Goal: Task Accomplishment & Management: Manage account settings

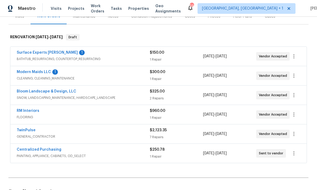
scroll to position [74, 0]
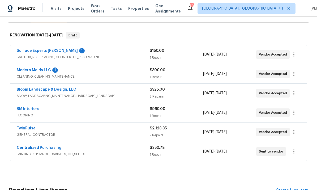
click at [29, 130] on link "TwinPulse" at bounding box center [26, 128] width 19 height 4
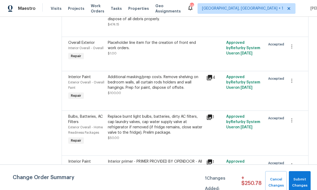
scroll to position [124, 0]
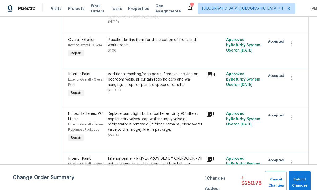
click at [167, 78] on div "Additional masking/prep costs. Remove shelving on bedroom walls, all curtain ro…" at bounding box center [156, 79] width 96 height 16
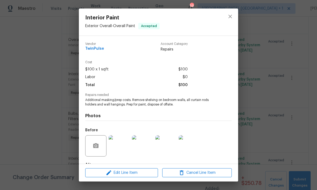
click at [120, 144] on img at bounding box center [119, 145] width 21 height 21
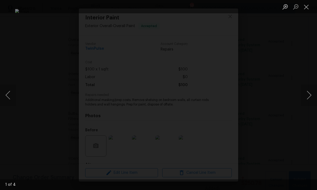
click at [310, 7] on button "Close lightbox" at bounding box center [306, 6] width 11 height 9
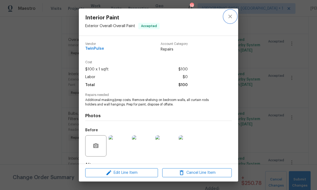
click at [232, 15] on icon "close" at bounding box center [230, 16] width 6 height 6
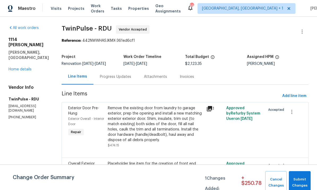
scroll to position [0, 0]
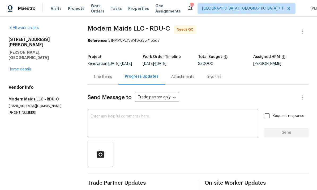
click at [24, 67] on link "Home details" at bounding box center [19, 69] width 23 height 4
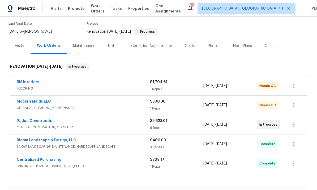
scroll to position [53, 0]
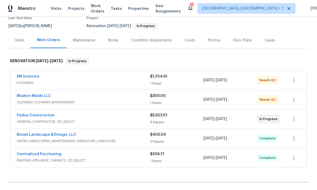
click at [46, 113] on link "Padua Construction" at bounding box center [36, 115] width 38 height 4
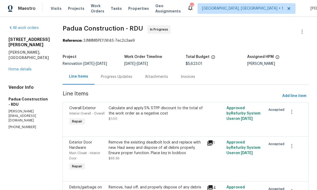
click at [24, 71] on link "Home details" at bounding box center [19, 69] width 23 height 4
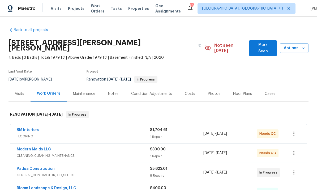
click at [44, 147] on link "Modern Maids LLC" at bounding box center [34, 149] width 34 height 4
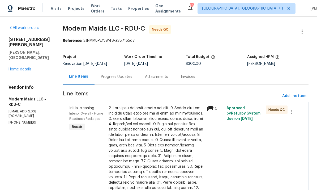
click at [123, 75] on div "Progress Updates" at bounding box center [116, 76] width 31 height 5
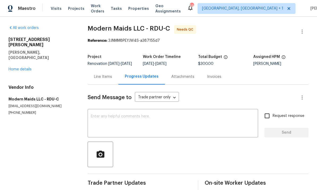
click at [22, 67] on link "Home details" at bounding box center [19, 69] width 23 height 4
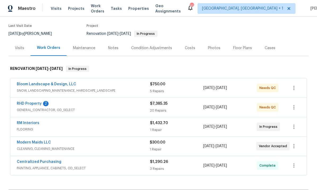
scroll to position [40, 0]
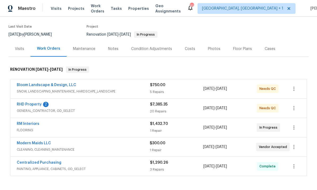
click at [36, 106] on link "RHD Property" at bounding box center [29, 105] width 25 height 4
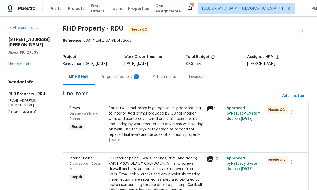
click at [125, 75] on div "Progress Updates 2" at bounding box center [120, 76] width 39 height 5
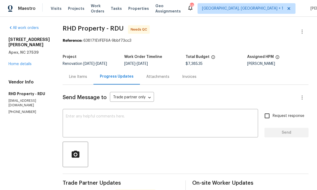
click at [29, 62] on link "Home details" at bounding box center [19, 64] width 23 height 4
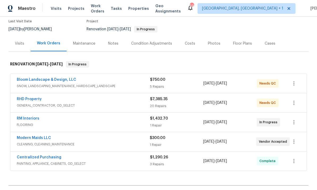
scroll to position [49, 0]
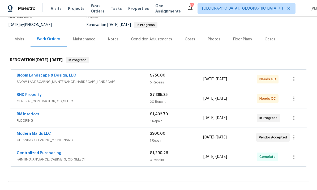
click at [42, 133] on link "Modern Maids LLC" at bounding box center [34, 134] width 34 height 4
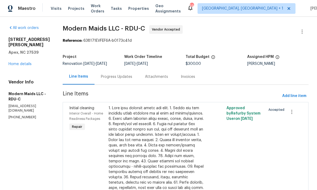
click at [126, 75] on div "Progress Updates" at bounding box center [116, 76] width 31 height 5
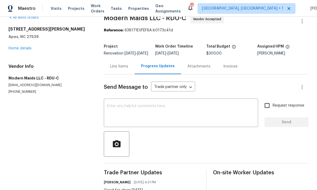
scroll to position [10, 0]
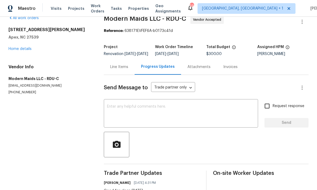
click at [21, 50] on link "Home details" at bounding box center [19, 49] width 23 height 4
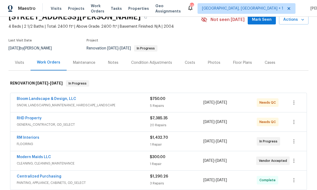
scroll to position [28, 0]
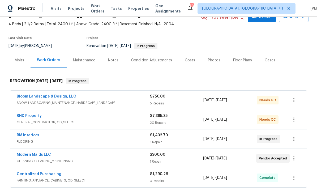
click at [36, 116] on link "RHD Property" at bounding box center [29, 116] width 25 height 4
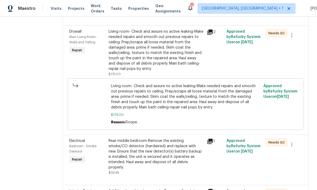
scroll to position [276, 0]
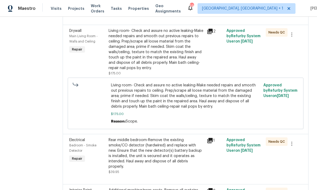
click at [186, 65] on div "Living room- Check and assure no active leaking-Make needed repairs and smooth …" at bounding box center [156, 49] width 95 height 42
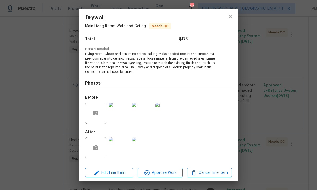
scroll to position [46, 0]
click at [126, 111] on img at bounding box center [119, 113] width 21 height 21
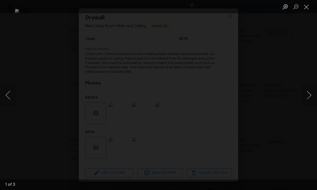
click at [313, 50] on div "Lightbox" at bounding box center [158, 95] width 317 height 190
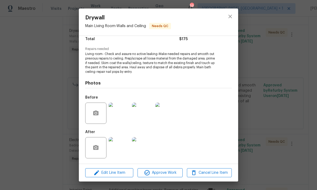
click at [125, 141] on img at bounding box center [119, 147] width 21 height 21
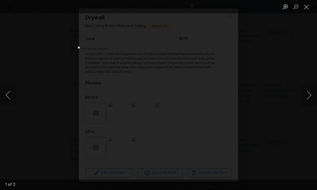
click at [309, 95] on button "Next image" at bounding box center [309, 94] width 16 height 21
click at [311, 97] on button "Next image" at bounding box center [309, 94] width 16 height 21
click at [313, 67] on div "Lightbox" at bounding box center [158, 95] width 317 height 190
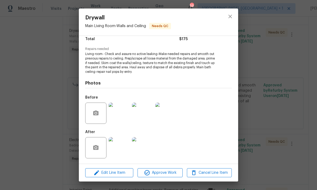
click at [279, 115] on div "Drywall Main Living Room - Walls and Ceiling Needs QC Vendor RHD Property Accou…" at bounding box center [158, 95] width 317 height 190
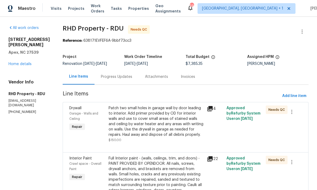
scroll to position [0, 0]
click at [19, 62] on link "Home details" at bounding box center [19, 64] width 23 height 4
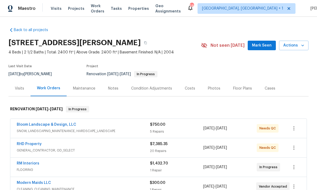
click at [32, 146] on link "RHD Property" at bounding box center [29, 144] width 25 height 4
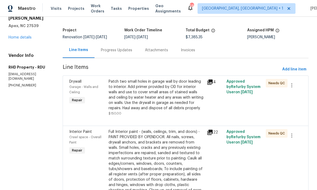
scroll to position [25, 0]
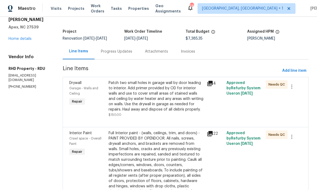
click at [167, 102] on div "Patch two small holes in garage wall by door leading to interior. Add primer pr…" at bounding box center [156, 96] width 95 height 32
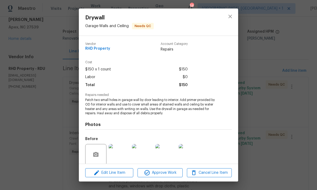
click at [168, 177] on button "Approve Work" at bounding box center [160, 172] width 45 height 9
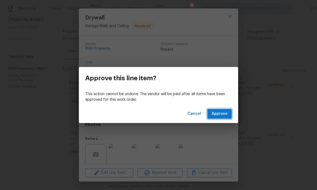
click at [224, 117] on button "Approve" at bounding box center [219, 114] width 24 height 10
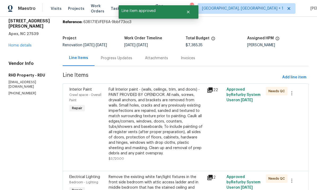
scroll to position [20, 0]
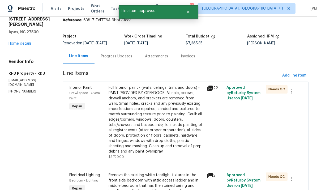
click at [174, 140] on div "Full Interior paint - (walls, ceilings, trim, and doors) - PAINT PROVIDED BY OP…" at bounding box center [156, 119] width 95 height 69
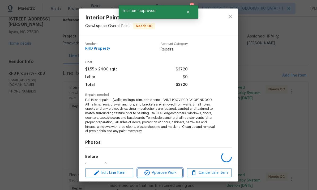
click at [166, 173] on span "Approve Work" at bounding box center [160, 172] width 42 height 7
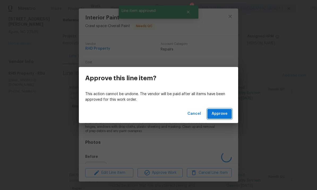
click at [217, 117] on button "Approve" at bounding box center [219, 114] width 24 height 10
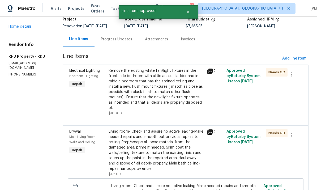
scroll to position [40, 0]
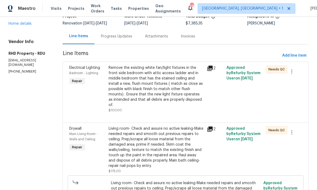
click at [176, 155] on div "Living room- Check and assure no active leaking-Make needed repairs and smooth …" at bounding box center [156, 147] width 95 height 42
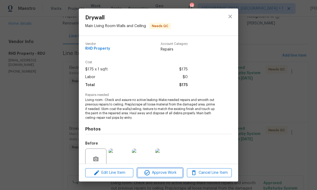
click at [163, 175] on span "Approve Work" at bounding box center [160, 172] width 42 height 7
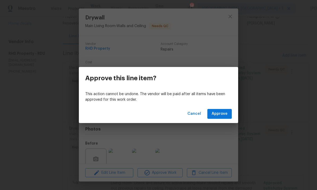
click at [223, 110] on button "Approve" at bounding box center [219, 114] width 24 height 10
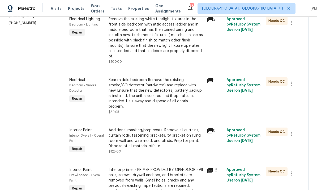
scroll to position [88, 0]
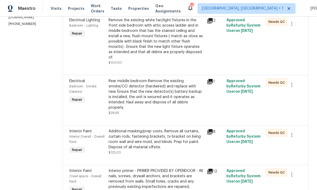
click at [163, 142] on div "Additional masking/prep costs. Remove all curtains, curtain rods, fastening bra…" at bounding box center [156, 139] width 95 height 21
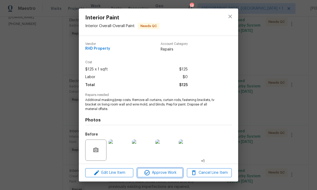
click at [163, 174] on span "Approve Work" at bounding box center [160, 172] width 42 height 7
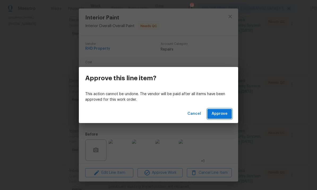
click at [220, 116] on span "Approve" at bounding box center [220, 113] width 16 height 7
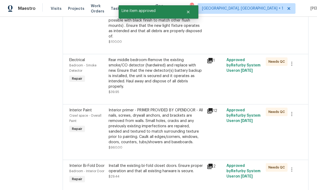
scroll to position [111, 0]
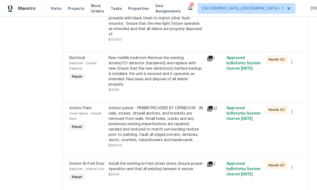
click at [181, 133] on div "Interior primer - PRIMER PROVIDED BY OPENDOOR - All nails, screws, drywall anch…" at bounding box center [156, 123] width 95 height 37
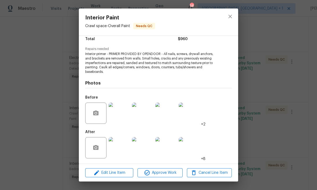
scroll to position [46, 0]
click at [172, 172] on span "Approve Work" at bounding box center [160, 172] width 42 height 7
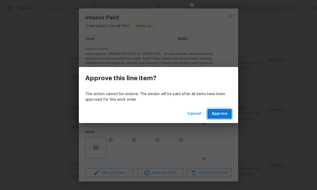
click at [216, 115] on span "Approve" at bounding box center [220, 113] width 16 height 7
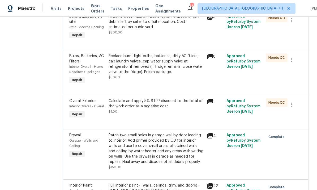
scroll to position [636, 0]
click at [175, 75] on div "Replace burnt light bulbs, batteries, dirty AC filters, cap laundry valves, cap…" at bounding box center [156, 64] width 95 height 21
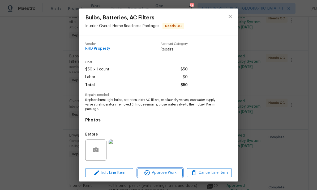
click at [172, 174] on span "Approve Work" at bounding box center [160, 172] width 42 height 7
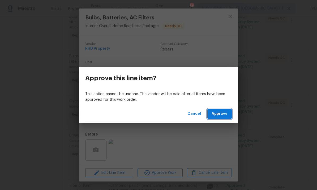
click at [219, 116] on span "Approve" at bounding box center [220, 113] width 16 height 7
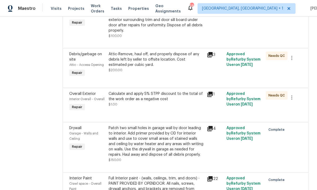
scroll to position [598, 0]
click at [182, 68] on div "Attic-Remove, haul off, and properly dispose of any debris left by seller to of…" at bounding box center [156, 60] width 95 height 16
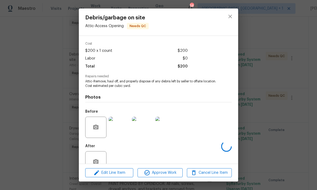
scroll to position [27, 0]
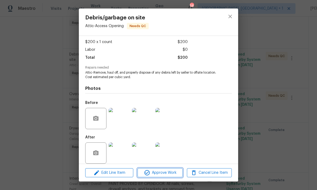
click at [169, 170] on span "Approve Work" at bounding box center [160, 172] width 42 height 7
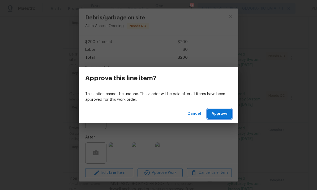
click at [220, 116] on span "Approve" at bounding box center [220, 113] width 16 height 7
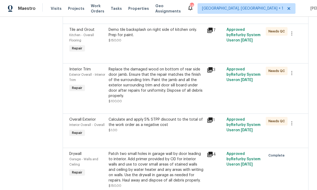
scroll to position [530, 0]
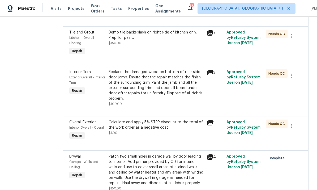
click at [177, 101] on div "Replace the damaged wood on bottom of rear side door jamb. Ensure that the repa…" at bounding box center [156, 85] width 95 height 32
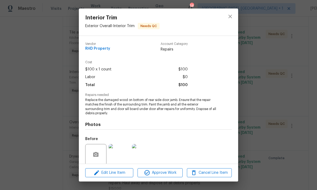
click at [172, 176] on button "Approve Work" at bounding box center [160, 172] width 45 height 9
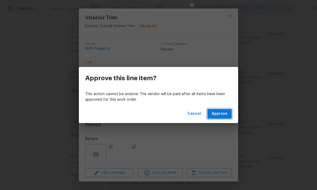
click at [223, 114] on span "Approve" at bounding box center [220, 113] width 16 height 7
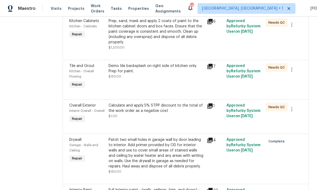
scroll to position [494, 0]
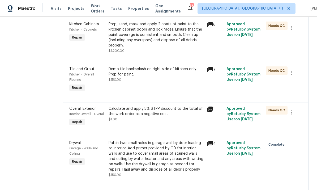
click at [170, 77] on div "Demo tile backsplash on right side of kitchen only. Prep for paint." at bounding box center [156, 71] width 95 height 11
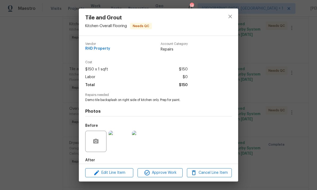
click at [170, 167] on div "Edit Line Item Approve Work Cancel Line Item" at bounding box center [158, 173] width 159 height 18
click at [172, 168] on button "Approve Work" at bounding box center [160, 172] width 45 height 9
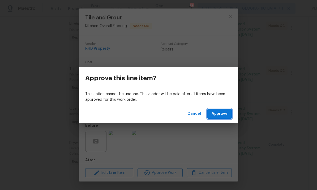
click at [225, 117] on button "Approve" at bounding box center [219, 114] width 24 height 10
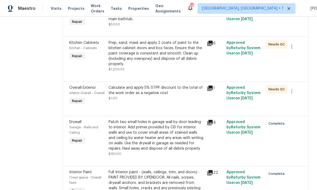
scroll to position [475, 0]
click at [175, 67] on div "Prep, sand, mask and apply 2 coats of paint to the kitchen cabinet doors and bo…" at bounding box center [156, 53] width 95 height 27
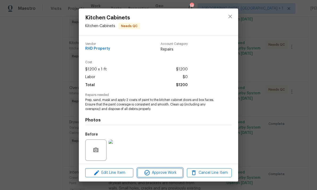
click at [165, 173] on span "Approve Work" at bounding box center [160, 172] width 42 height 7
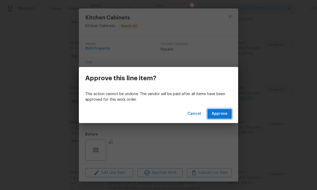
click at [220, 118] on button "Approve" at bounding box center [219, 114] width 24 height 10
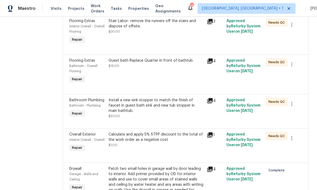
scroll to position [381, 0]
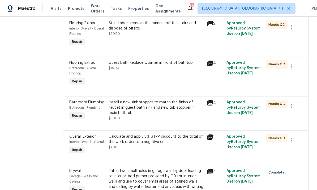
click at [150, 71] on div "Guest bath Replace Quarter in front of bathtub. $15.00" at bounding box center [156, 65] width 95 height 11
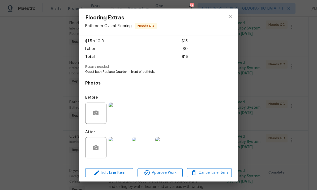
scroll to position [29, 0]
click at [125, 150] on img at bounding box center [119, 147] width 21 height 21
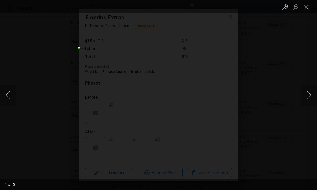
click at [314, 92] on button "Next image" at bounding box center [309, 94] width 16 height 21
click at [308, 94] on button "Next image" at bounding box center [309, 94] width 16 height 21
click at [312, 94] on button "Next image" at bounding box center [309, 94] width 16 height 21
click at [289, 153] on div "Lightbox" at bounding box center [158, 95] width 317 height 190
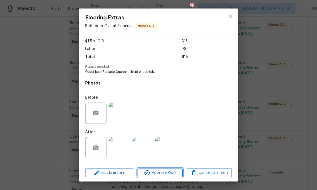
click at [172, 173] on span "Approve Work" at bounding box center [160, 172] width 42 height 7
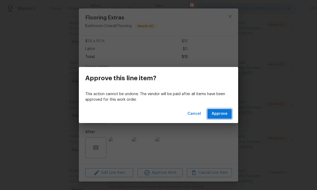
click at [221, 114] on span "Approve" at bounding box center [220, 113] width 16 height 7
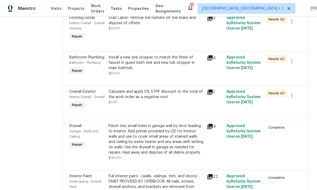
scroll to position [382, 0]
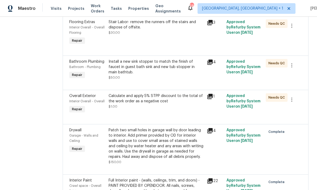
click at [163, 30] on div "Stair Labor- remove the runners off the stairs and dispose of offsite." at bounding box center [156, 24] width 95 height 11
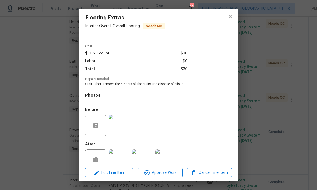
scroll to position [15, 0]
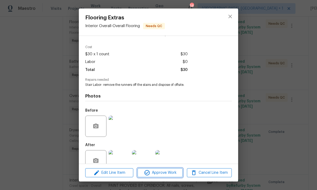
click at [164, 174] on span "Approve Work" at bounding box center [160, 172] width 42 height 7
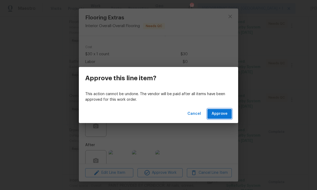
click at [222, 118] on button "Approve" at bounding box center [219, 114] width 24 height 10
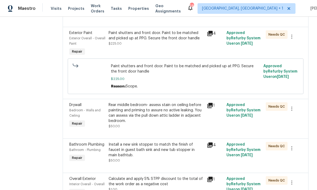
scroll to position [255, 0]
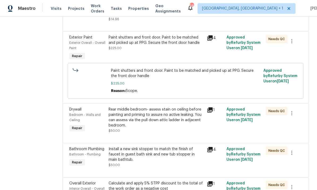
click at [170, 45] on div "Paint shutters and front door. Paint to be matched and picked up at PPG. Secure…" at bounding box center [156, 40] width 95 height 11
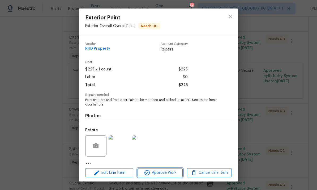
click at [172, 172] on span "Approve Work" at bounding box center [160, 172] width 42 height 7
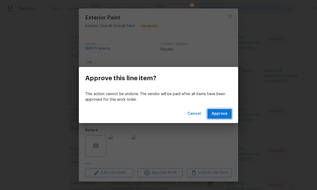
click at [221, 117] on span "Approve" at bounding box center [220, 113] width 16 height 7
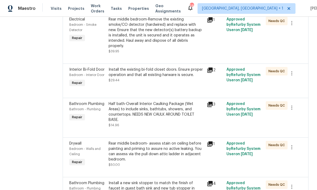
scroll to position [149, 0]
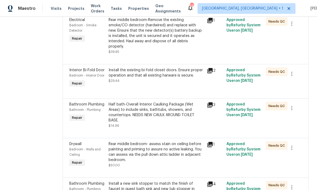
click at [180, 121] on div "Half bath-Overall Interior Caulking Package (Wet Areas) to include sinks, batht…" at bounding box center [156, 112] width 95 height 21
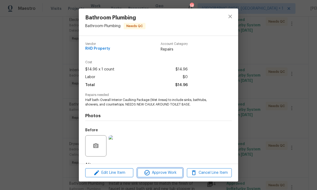
click at [165, 171] on span "Approve Work" at bounding box center [160, 172] width 42 height 7
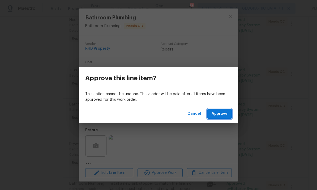
click at [228, 109] on button "Approve" at bounding box center [219, 114] width 24 height 10
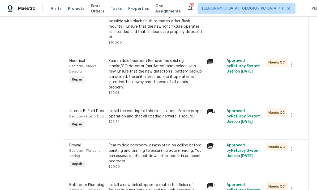
scroll to position [107, 0]
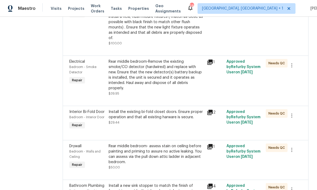
click at [217, 109] on div "2" at bounding box center [215, 112] width 16 height 6
click at [213, 109] on icon at bounding box center [210, 112] width 6 height 6
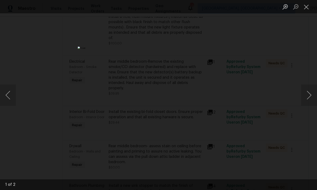
click at [310, 97] on button "Next image" at bounding box center [309, 94] width 16 height 21
click at [308, 98] on button "Next image" at bounding box center [309, 94] width 16 height 21
click at [295, 59] on div "Lightbox" at bounding box center [158, 95] width 317 height 190
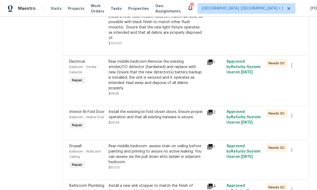
click at [169, 109] on div "Install the existing bi-fold closet doors. Ensure proper operation and that all…" at bounding box center [156, 114] width 95 height 11
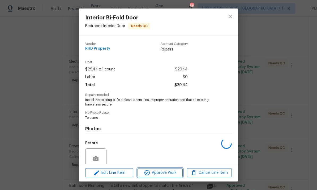
click at [166, 174] on span "Approve Work" at bounding box center [160, 172] width 42 height 7
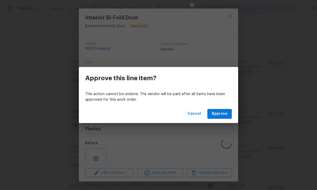
click at [221, 111] on span "Approve" at bounding box center [220, 113] width 16 height 7
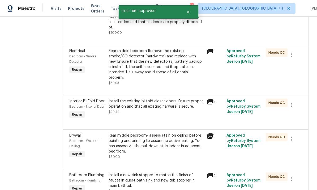
scroll to position [120, 0]
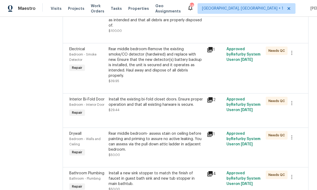
click at [170, 97] on div "Install the existing bi-fold closet doors. Ensure proper operation and that all…" at bounding box center [156, 102] width 95 height 11
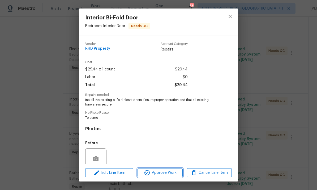
click at [166, 169] on button "Approve Work" at bounding box center [160, 172] width 45 height 9
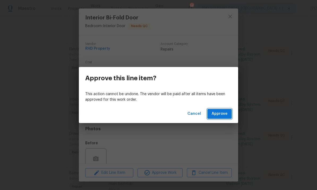
click at [221, 114] on span "Approve" at bounding box center [220, 113] width 16 height 7
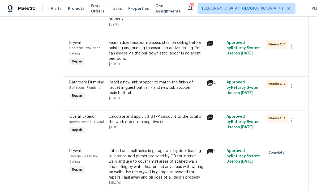
scroll to position [174, 0]
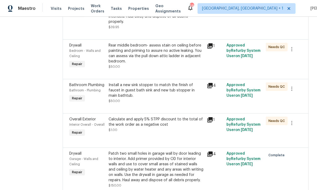
click at [173, 90] on div "Install a new sink stopper to match the finish of faucet in guest bath sink and…" at bounding box center [156, 90] width 95 height 16
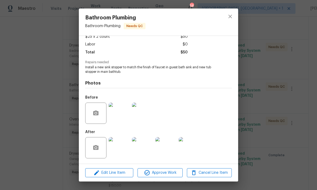
scroll to position [34, 0]
click at [166, 170] on span "Approve Work" at bounding box center [160, 172] width 42 height 7
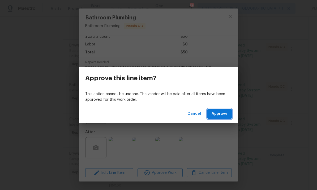
click at [215, 116] on span "Approve" at bounding box center [220, 113] width 16 height 7
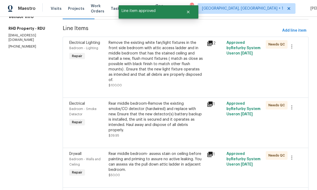
scroll to position [67, 0]
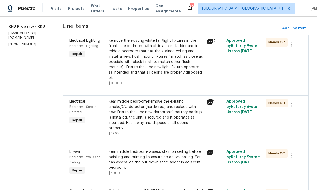
click at [164, 69] on div "Remove the existing white fan/light fixtures in the front side bedroom with att…" at bounding box center [156, 59] width 95 height 42
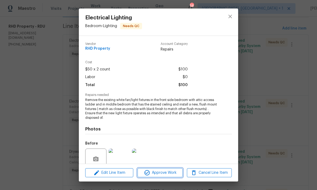
click at [166, 177] on button "Approve Work" at bounding box center [160, 172] width 45 height 9
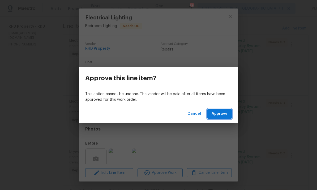
click at [220, 112] on span "Approve" at bounding box center [220, 113] width 16 height 7
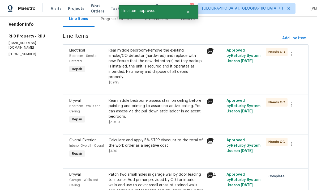
scroll to position [53, 0]
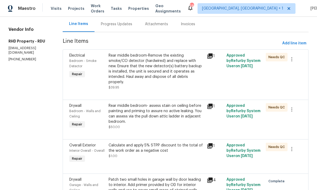
click at [179, 118] on div "Rear middle bedroom- assess stain on ceiling before painting and priming to ass…" at bounding box center [156, 113] width 95 height 21
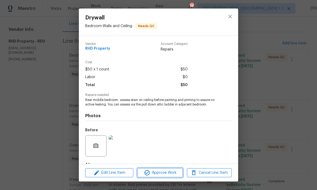
click at [176, 172] on span "Approve Work" at bounding box center [160, 172] width 42 height 7
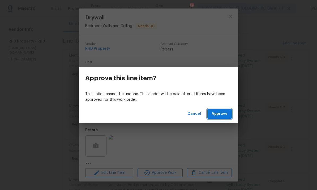
click at [218, 116] on span "Approve" at bounding box center [220, 113] width 16 height 7
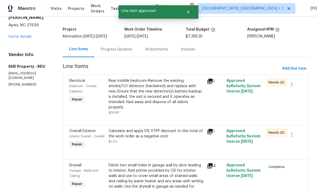
scroll to position [28, 0]
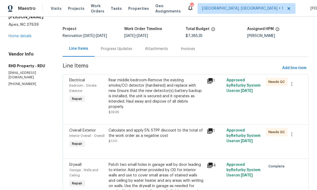
click at [162, 90] on div "Rear middle bedroom-Remove the existing smoke/CO detector (hardwired) and repla…" at bounding box center [156, 94] width 95 height 32
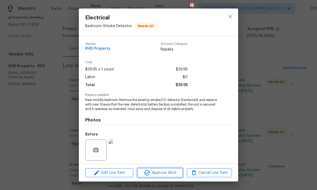
click at [171, 169] on button "Approve Work" at bounding box center [160, 172] width 45 height 9
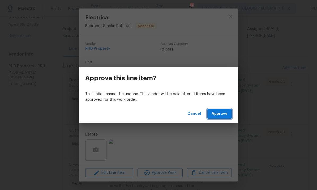
click at [219, 110] on button "Approve" at bounding box center [219, 114] width 24 height 10
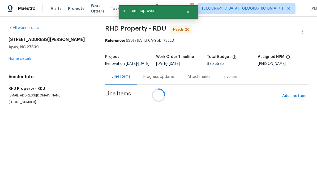
scroll to position [0, 0]
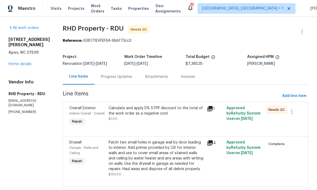
click at [120, 75] on div "Progress Updates" at bounding box center [116, 76] width 31 height 5
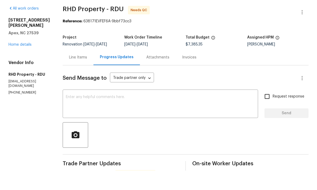
scroll to position [20, 0]
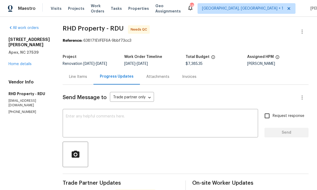
click at [84, 74] on div "Line Items" at bounding box center [78, 76] width 18 height 5
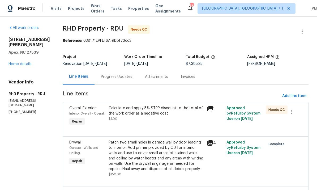
click at [171, 105] on div "Calculate and apply 5% STPP discount to the total of the work order as a negati…" at bounding box center [156, 110] width 95 height 11
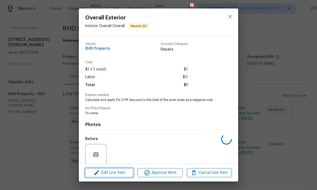
click at [120, 170] on span "Edit Line Item" at bounding box center [109, 172] width 45 height 7
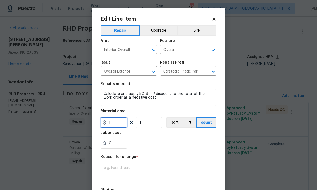
click at [119, 124] on input "1" at bounding box center [114, 122] width 27 height 11
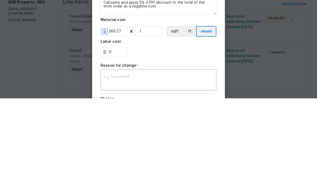
click at [106, 121] on icon at bounding box center [104, 123] width 3 height 4
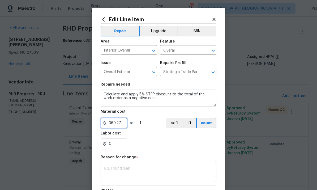
click at [109, 124] on input "369.27" at bounding box center [114, 123] width 27 height 11
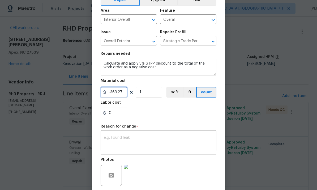
type input "-369.27"
click at [130, 141] on textarea at bounding box center [158, 141] width 109 height 11
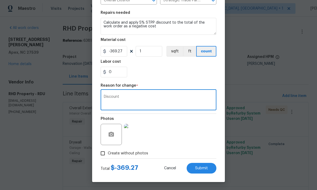
scroll to position [73, 0]
type textarea "Discount"
click at [203, 165] on button "Submit" at bounding box center [202, 168] width 30 height 11
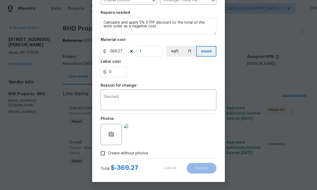
type input "1"
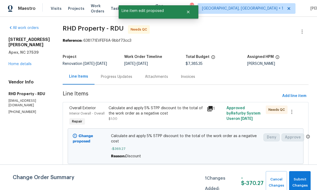
scroll to position [0, 0]
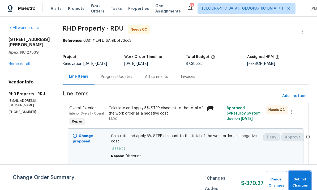
click at [302, 176] on button "Submit Changes" at bounding box center [300, 182] width 22 height 23
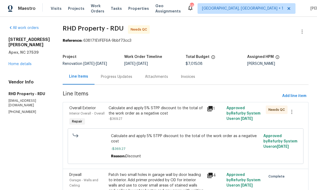
click at [170, 110] on div "Calculate and apply 5% STPP discount to the total of the work order as a negati…" at bounding box center [156, 110] width 95 height 11
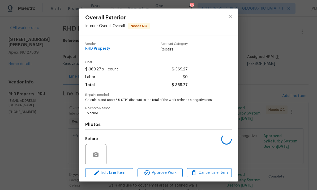
click at [163, 180] on div "Edit Line Item Approve Work Cancel Line Item" at bounding box center [158, 173] width 159 height 18
click at [167, 170] on span "Approve Work" at bounding box center [160, 172] width 42 height 7
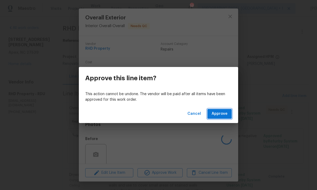
click at [222, 113] on span "Approve" at bounding box center [220, 113] width 16 height 7
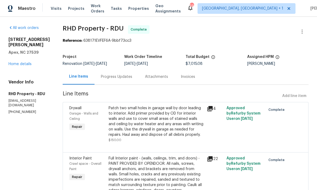
click at [25, 62] on link "Home details" at bounding box center [19, 64] width 23 height 4
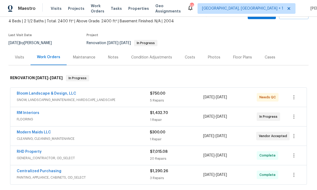
scroll to position [30, 0]
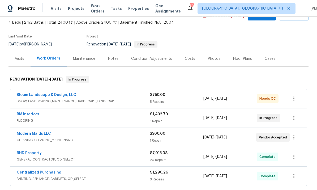
click at [67, 96] on link "Bloom Landscape & Design, LLC" at bounding box center [46, 95] width 59 height 4
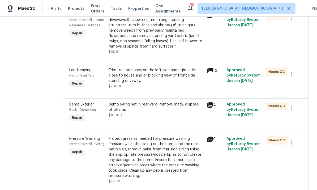
scroll to position [20, 0]
click at [168, 102] on div "Demo swing set in rear yard, remove mats, dispose of offsite." at bounding box center [156, 107] width 95 height 11
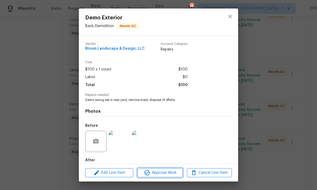
click at [168, 174] on span "Approve Work" at bounding box center [160, 172] width 42 height 7
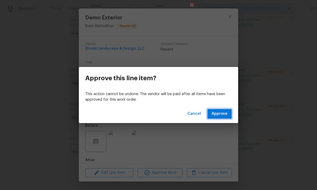
click at [216, 113] on span "Approve" at bounding box center [220, 113] width 16 height 7
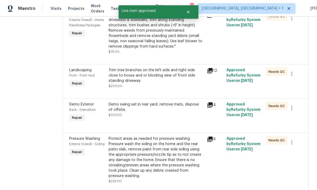
scroll to position [0, 0]
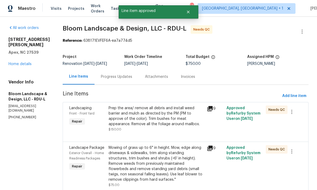
click at [157, 119] on div "Prep the area/ remove all debris and install weed barrier and mulch as directed…" at bounding box center [156, 115] width 95 height 21
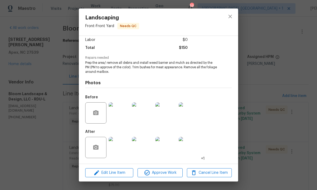
scroll to position [38, 0]
click at [168, 173] on span "Approve Work" at bounding box center [160, 172] width 42 height 7
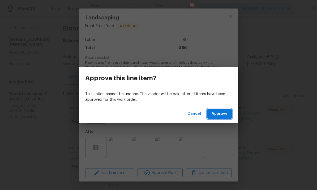
click at [209, 114] on button "Approve" at bounding box center [219, 114] width 24 height 10
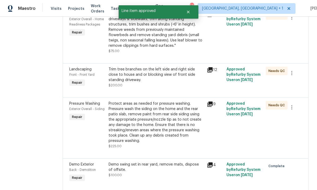
scroll to position [133, 0]
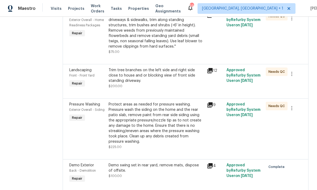
click at [213, 105] on icon at bounding box center [209, 104] width 5 height 5
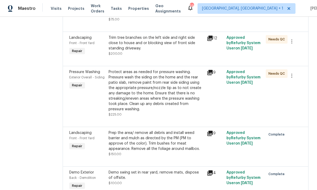
scroll to position [123, 0]
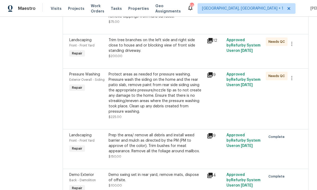
click at [211, 76] on icon at bounding box center [210, 75] width 6 height 6
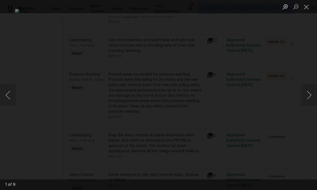
click at [310, 93] on button "Next image" at bounding box center [309, 94] width 16 height 21
click at [309, 92] on button "Next image" at bounding box center [309, 94] width 16 height 21
click at [314, 87] on button "Next image" at bounding box center [309, 94] width 16 height 21
click at [309, 96] on button "Next image" at bounding box center [309, 94] width 16 height 21
click at [315, 78] on div "Lightbox" at bounding box center [158, 95] width 317 height 190
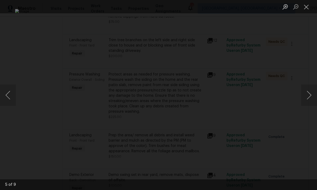
click at [308, 71] on div "Lightbox" at bounding box center [158, 95] width 317 height 190
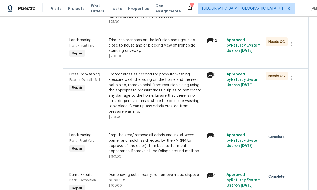
click at [152, 106] on div "Protect areas as needed for pressure washing. Pressure wash the siding on the h…" at bounding box center [156, 93] width 95 height 42
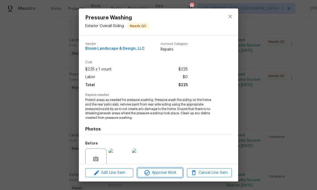
click at [166, 174] on span "Approve Work" at bounding box center [160, 172] width 42 height 7
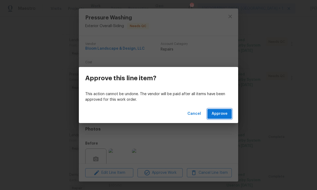
click at [218, 117] on span "Approve" at bounding box center [220, 113] width 16 height 7
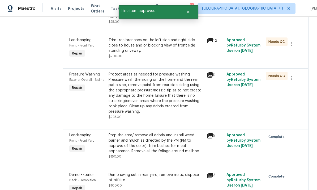
scroll to position [0, 0]
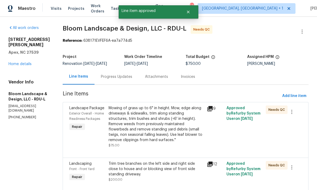
click at [167, 127] on div "Mowing of grass up to 6" in height. Mow, edge along driveways & sidewalks, trim…" at bounding box center [156, 123] width 95 height 37
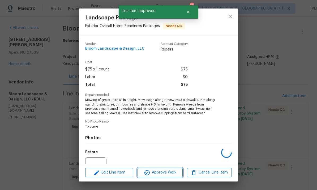
click at [166, 173] on span "Approve Work" at bounding box center [160, 172] width 42 height 7
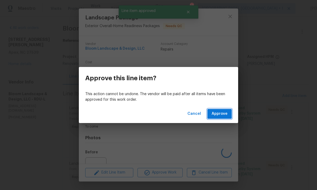
click at [223, 112] on span "Approve" at bounding box center [220, 113] width 16 height 7
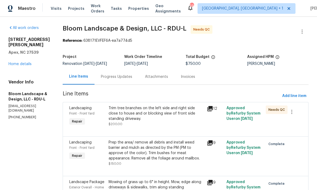
click at [167, 107] on div "Trim tree branches on the left side and right side close to house and or blocki…" at bounding box center [156, 113] width 95 height 16
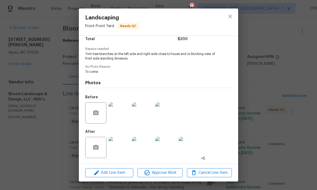
scroll to position [47, 0]
click at [167, 176] on button "Approve Work" at bounding box center [160, 172] width 45 height 9
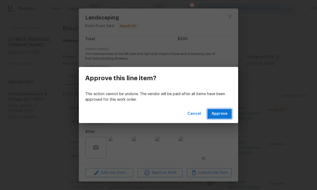
click at [221, 115] on span "Approve" at bounding box center [220, 113] width 16 height 7
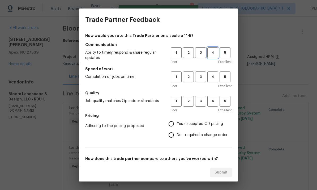
click at [210, 56] on button "4" at bounding box center [212, 52] width 11 height 11
click at [214, 76] on span "4" at bounding box center [213, 77] width 10 height 6
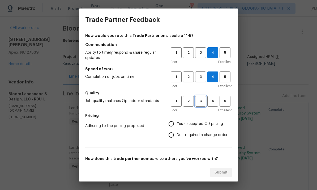
click at [199, 103] on span "3" at bounding box center [201, 101] width 10 height 6
click at [180, 125] on span "Yes - accepted OD pricing" at bounding box center [200, 124] width 46 height 6
click at [177, 125] on input "Yes - accepted OD pricing" at bounding box center [171, 123] width 11 height 11
radio input "true"
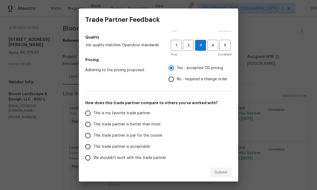
scroll to position [57, 0]
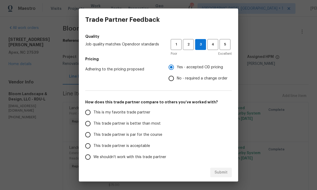
click at [93, 135] on input "This trade partner is par for the course" at bounding box center [87, 134] width 11 height 11
click at [224, 175] on span "Submit" at bounding box center [221, 172] width 13 height 7
radio input "true"
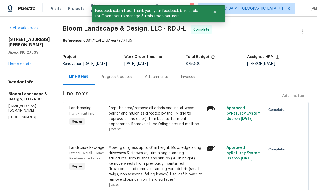
click at [19, 62] on link "Home details" at bounding box center [19, 64] width 23 height 4
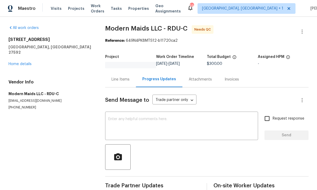
click at [24, 62] on link "Home details" at bounding box center [19, 64] width 23 height 4
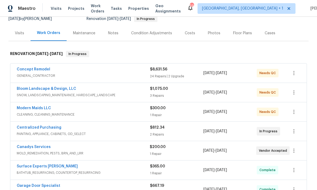
scroll to position [63, 0]
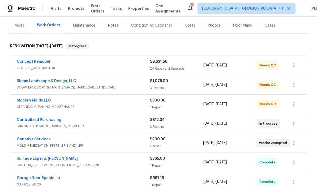
click at [40, 140] on link "Canadys Services" at bounding box center [34, 139] width 34 height 4
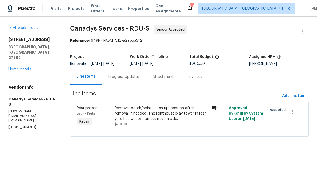
click at [157, 116] on div "Remove, patch/paint touch up location after removal if needed. The lighthouse p…" at bounding box center [161, 113] width 92 height 16
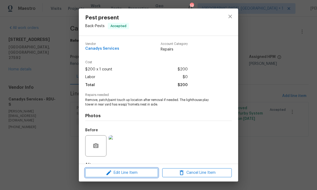
click at [140, 172] on span "Edit Line Item" at bounding box center [122, 172] width 70 height 7
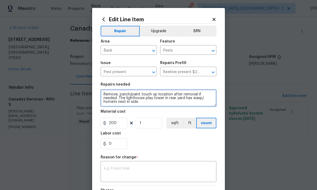
click at [119, 97] on textarea "Remove, patch/paint touch up location after removal if needed. The lighthouse p…" at bounding box center [159, 97] width 116 height 17
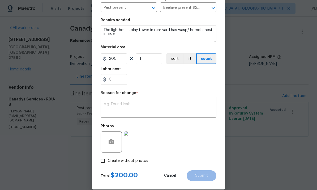
scroll to position [65, 0]
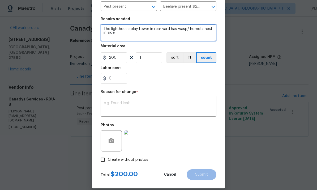
type textarea "The lighthouse play tower in rear yard has wasp/ hornets nest in side."
click at [130, 105] on textarea at bounding box center [158, 106] width 109 height 11
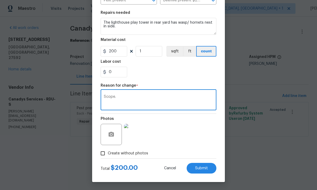
scroll to position [73, 0]
type textarea "Scope."
click at [205, 166] on span "Submit" at bounding box center [201, 168] width 13 height 4
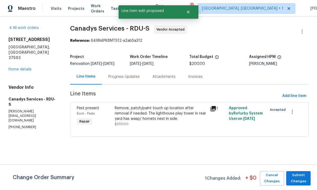
scroll to position [0, 0]
click at [24, 59] on div "[STREET_ADDRESS] Home details" at bounding box center [32, 54] width 49 height 35
click at [29, 61] on div "[STREET_ADDRESS] Home details" at bounding box center [32, 54] width 49 height 35
click at [301, 180] on span "Submit Changes" at bounding box center [298, 178] width 19 height 12
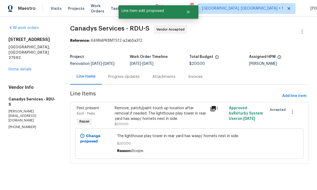
click at [23, 67] on link "Home details" at bounding box center [19, 69] width 23 height 4
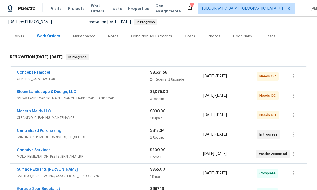
scroll to position [64, 0]
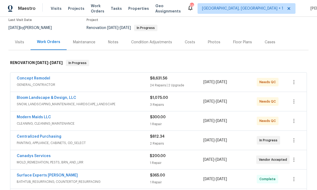
scroll to position [48, 0]
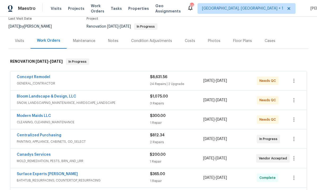
click at [46, 136] on link "Centralized Purchasing" at bounding box center [39, 135] width 45 height 4
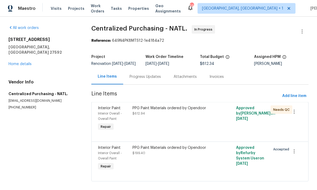
scroll to position [11, 0]
click at [23, 62] on link "Home details" at bounding box center [19, 64] width 23 height 4
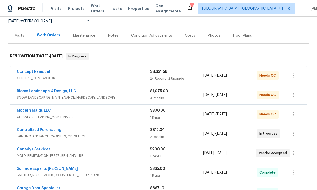
scroll to position [55, 0]
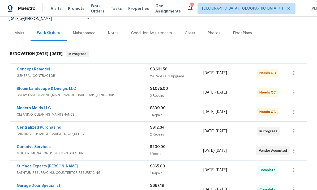
click at [58, 87] on link "Bloom Landscape & Design, LLC" at bounding box center [46, 89] width 59 height 4
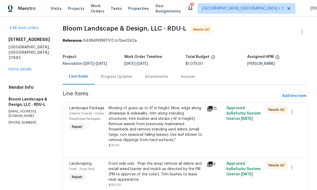
click at [21, 67] on link "Home details" at bounding box center [19, 69] width 23 height 4
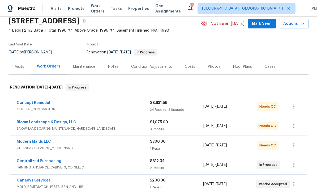
scroll to position [22, 0]
click at [52, 127] on span "SNOW, LANDSCAPING_MAINTENANCE, HARDSCAPE_LANDSCAPE" at bounding box center [83, 128] width 133 height 5
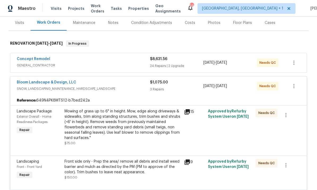
scroll to position [69, 0]
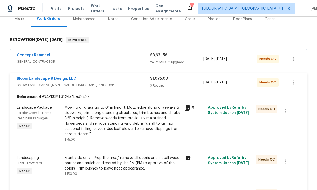
click at [140, 130] on div "Mowing of grass up to 6" in height. Mow, edge along driveways & sidewalks, trim…" at bounding box center [123, 121] width 116 height 32
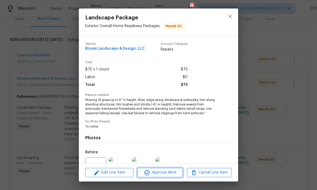
click at [163, 174] on span "Approve Work" at bounding box center [160, 172] width 42 height 7
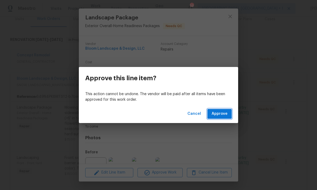
click at [220, 115] on span "Approve" at bounding box center [220, 113] width 16 height 7
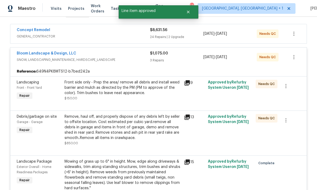
scroll to position [96, 0]
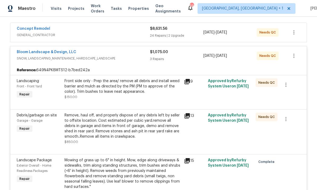
click at [147, 86] on div "Front side only - Prep the area/ remove all debris and install weed barrier and…" at bounding box center [123, 86] width 116 height 16
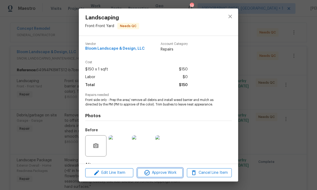
click at [164, 174] on span "Approve Work" at bounding box center [160, 172] width 42 height 7
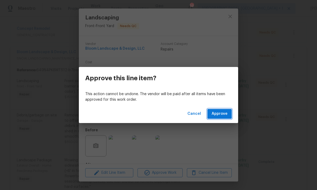
click at [217, 112] on span "Approve" at bounding box center [220, 113] width 16 height 7
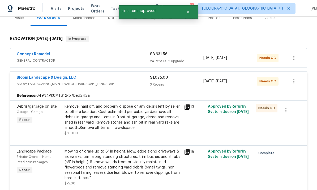
scroll to position [73, 0]
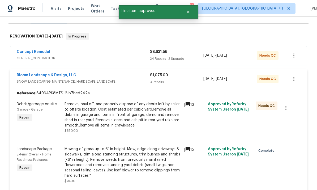
click at [151, 113] on div "Remove, haul off, and properly dispose of any debris left by seller to offsite …" at bounding box center [123, 114] width 116 height 27
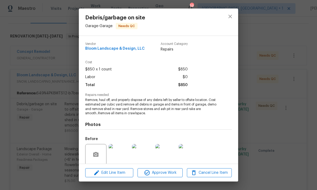
click at [291, 158] on div "Debris/garbage on site Garage - Garage Needs QC Vendor Bloom Landscape & Design…" at bounding box center [158, 95] width 317 height 190
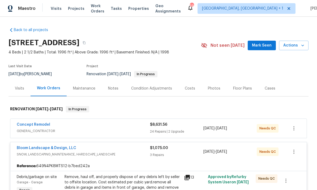
scroll to position [0, 0]
click at [37, 124] on link "Concept Remodel" at bounding box center [33, 125] width 33 height 4
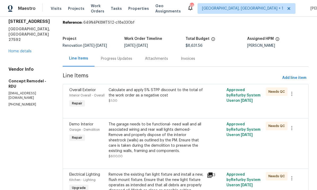
scroll to position [18, 0]
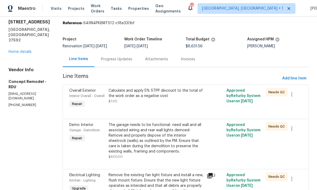
click at [184, 139] on div "The garage needs to be functional- need wall and all associated wiring and rear…" at bounding box center [156, 138] width 95 height 32
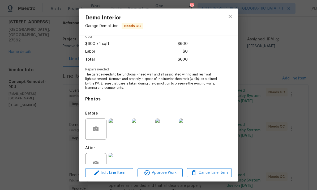
scroll to position [27, 0]
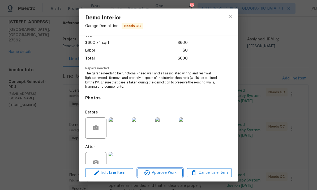
click at [175, 173] on span "Approve Work" at bounding box center [160, 172] width 42 height 7
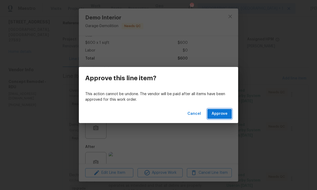
click at [220, 113] on span "Approve" at bounding box center [220, 113] width 16 height 7
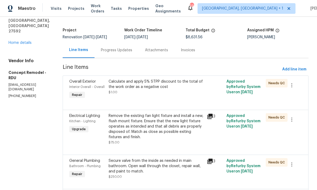
scroll to position [26, 0]
click at [164, 135] on div "Remove the existing fan light fixture and install a new, flush mount fixture. E…" at bounding box center [156, 126] width 95 height 27
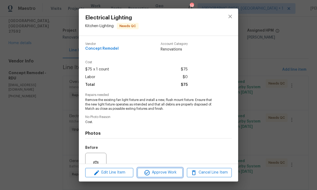
click at [170, 174] on span "Approve Work" at bounding box center [160, 172] width 42 height 7
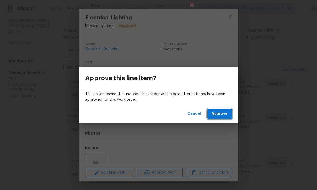
click at [218, 118] on button "Approve" at bounding box center [219, 114] width 24 height 10
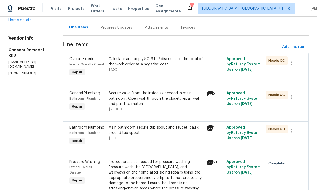
scroll to position [50, 0]
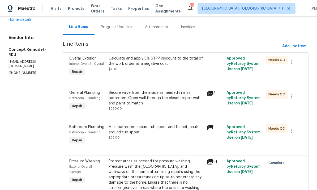
click at [149, 129] on div "Main bathroom-secure tub spout and faucet, caulk around tub spout" at bounding box center [156, 129] width 95 height 11
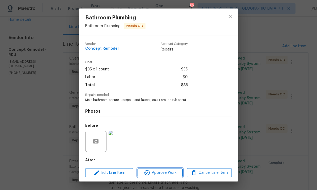
click at [169, 172] on span "Approve Work" at bounding box center [160, 172] width 42 height 7
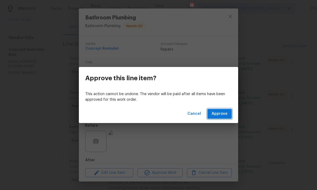
click at [222, 116] on span "Approve" at bounding box center [220, 113] width 16 height 7
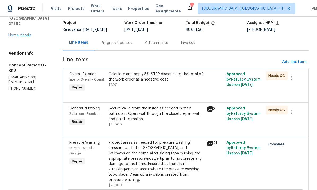
scroll to position [39, 0]
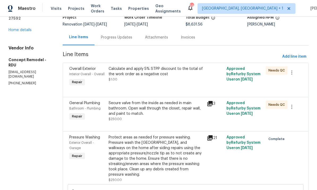
click at [19, 32] on link "Home details" at bounding box center [19, 30] width 23 height 4
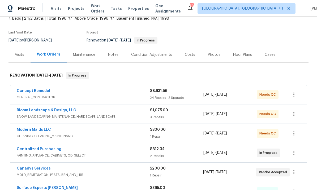
scroll to position [33, 0]
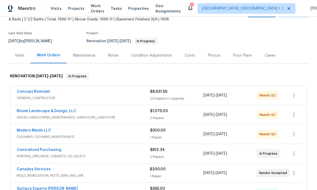
click at [71, 109] on link "Bloom Landscape & Design, LLC" at bounding box center [46, 111] width 59 height 4
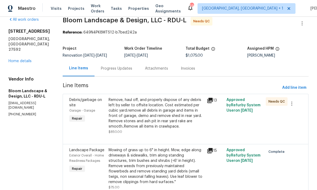
scroll to position [8, 0]
click at [28, 59] on link "Home details" at bounding box center [19, 61] width 23 height 4
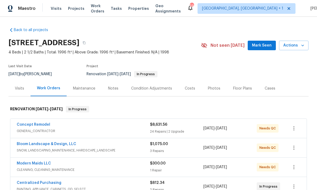
click at [46, 121] on div "Concept Remodel GENERAL_CONTRACTOR $8,631.56 24 Repairs | 2 Upgrade [DATE] - [D…" at bounding box center [158, 128] width 296 height 19
click at [45, 125] on link "Concept Remodel" at bounding box center [33, 125] width 33 height 4
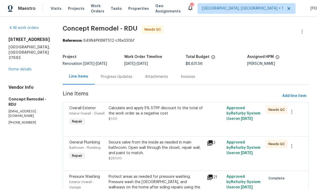
click at [23, 71] on link "Home details" at bounding box center [19, 69] width 23 height 4
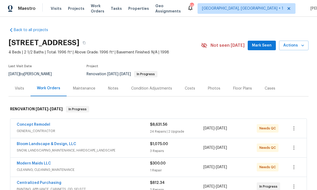
click at [40, 126] on link "Concept Remodel" at bounding box center [33, 125] width 33 height 4
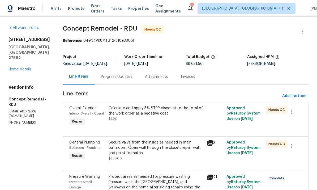
click at [104, 76] on div "Progress Updates" at bounding box center [116, 76] width 31 height 5
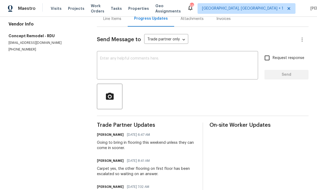
scroll to position [58, 0]
click at [114, 58] on div "x ​" at bounding box center [177, 65] width 161 height 27
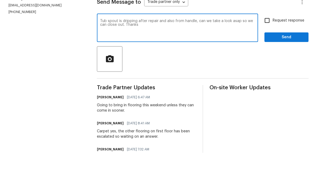
type textarea "Tub spout is dripping after repair and also from handle, can we take a look asa…"
click at [267, 52] on input "Request response" at bounding box center [267, 57] width 11 height 11
checkbox input "true"
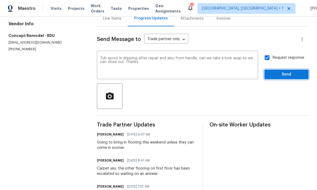
click at [293, 71] on span "Send" at bounding box center [287, 74] width 36 height 7
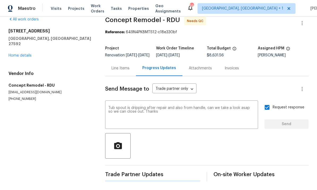
scroll to position [0, 0]
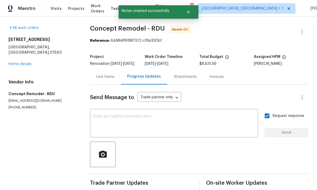
click at [23, 62] on link "Home details" at bounding box center [19, 64] width 23 height 4
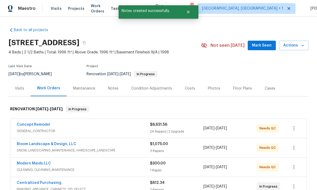
click at [65, 142] on link "Bloom Landscape & Design, LLC" at bounding box center [46, 144] width 59 height 4
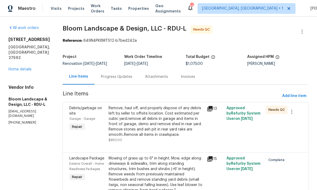
click at [28, 67] on link "Home details" at bounding box center [19, 69] width 23 height 4
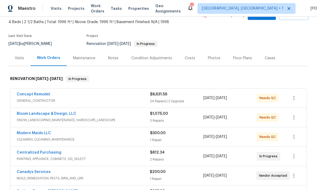
scroll to position [32, 0]
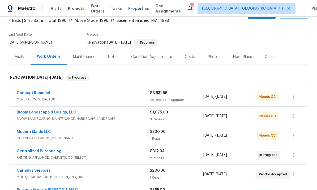
click at [36, 132] on link "Modern Maids LLC" at bounding box center [34, 132] width 34 height 4
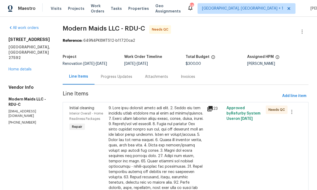
click at [25, 67] on link "Home details" at bounding box center [19, 69] width 23 height 4
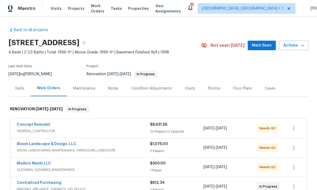
click at [115, 87] on div "Notes" at bounding box center [113, 88] width 10 height 5
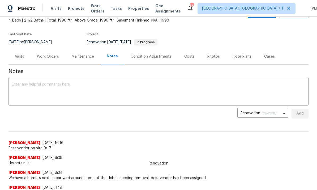
scroll to position [31, 0]
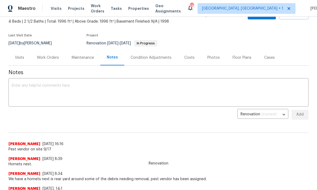
click at [35, 87] on textarea at bounding box center [159, 93] width 294 height 19
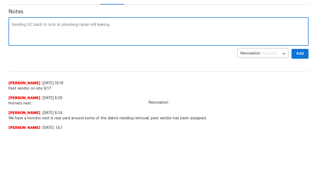
type textarea "Sending GC back to look at plumbing repair still leaking ."
click at [301, 111] on span "Add" at bounding box center [300, 114] width 8 height 7
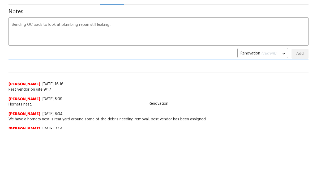
scroll to position [61, 0]
